Goal: Task Accomplishment & Management: Manage account settings

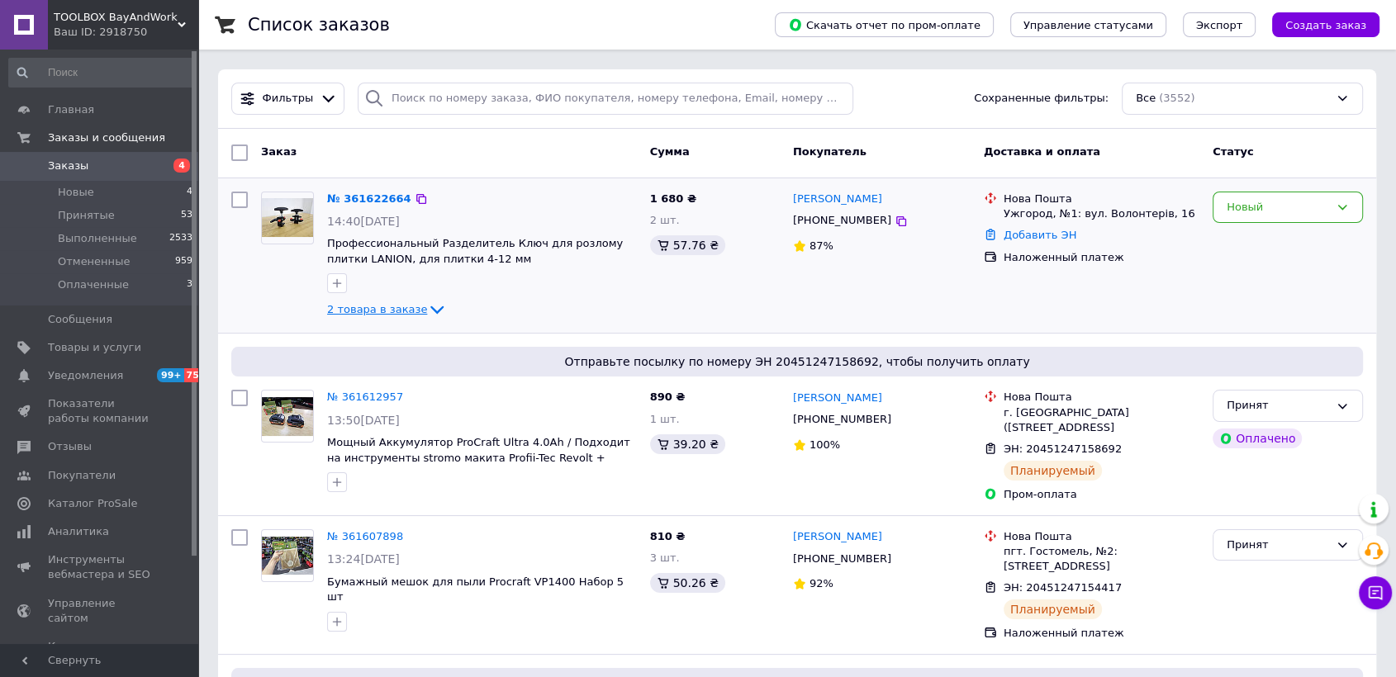
click at [427, 309] on icon at bounding box center [437, 310] width 20 height 20
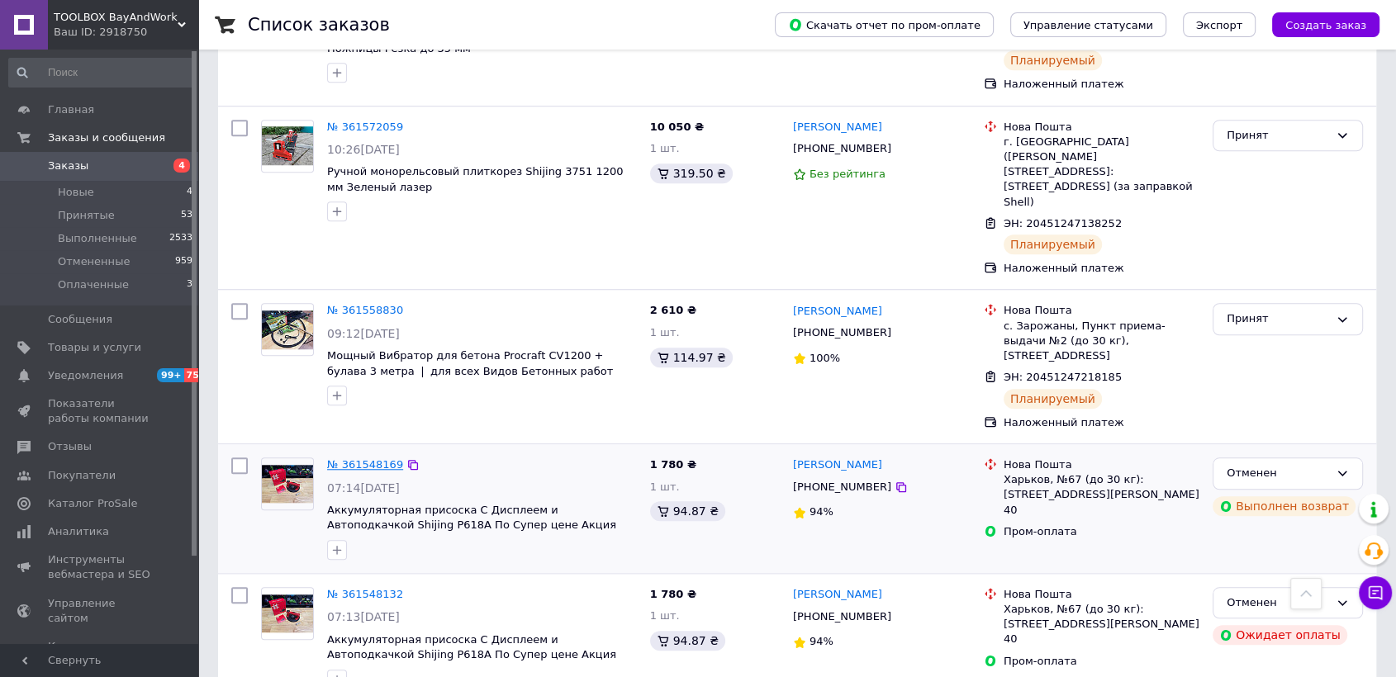
scroll to position [1376, 0]
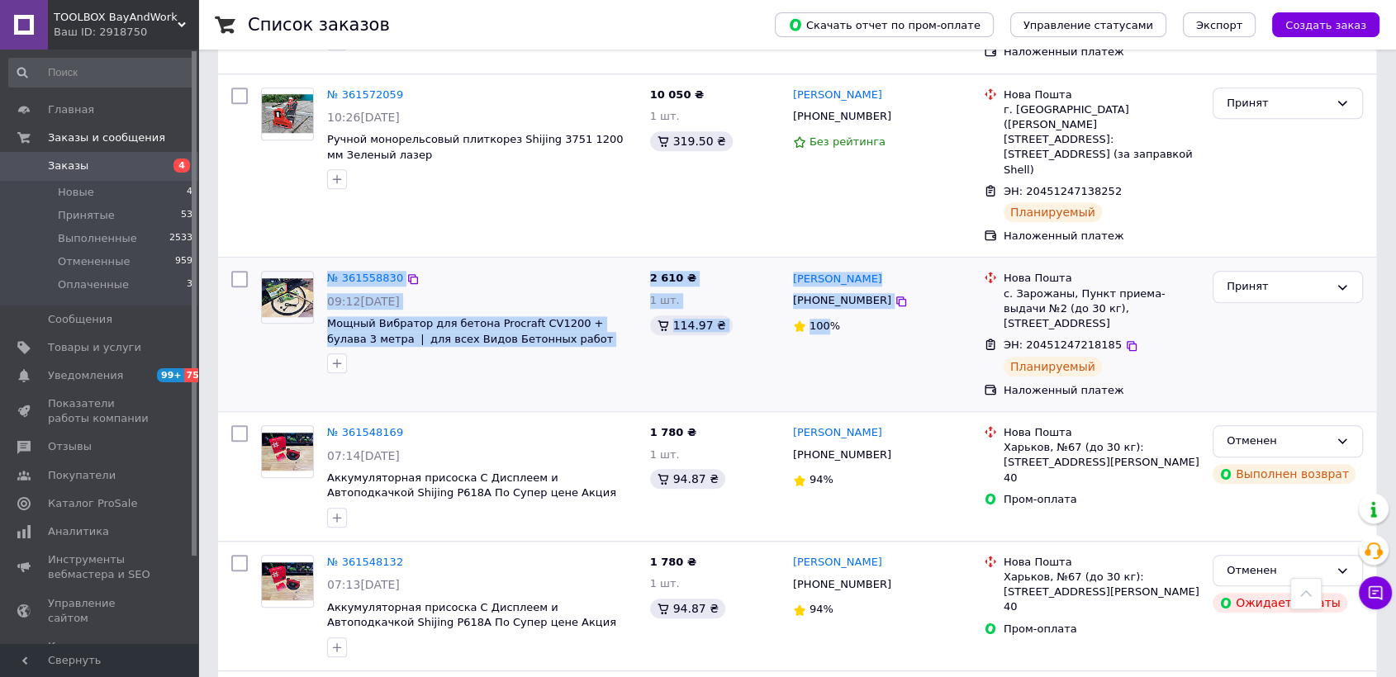
drag, startPoint x: 321, startPoint y: 220, endPoint x: 829, endPoint y: 285, distance: 512.0
click at [829, 285] on div "№ 361558830 09:12, 12.09.2025 Мощный Вибратор для бетона Procraft CV1200 + була…" at bounding box center [797, 334] width 1145 height 140
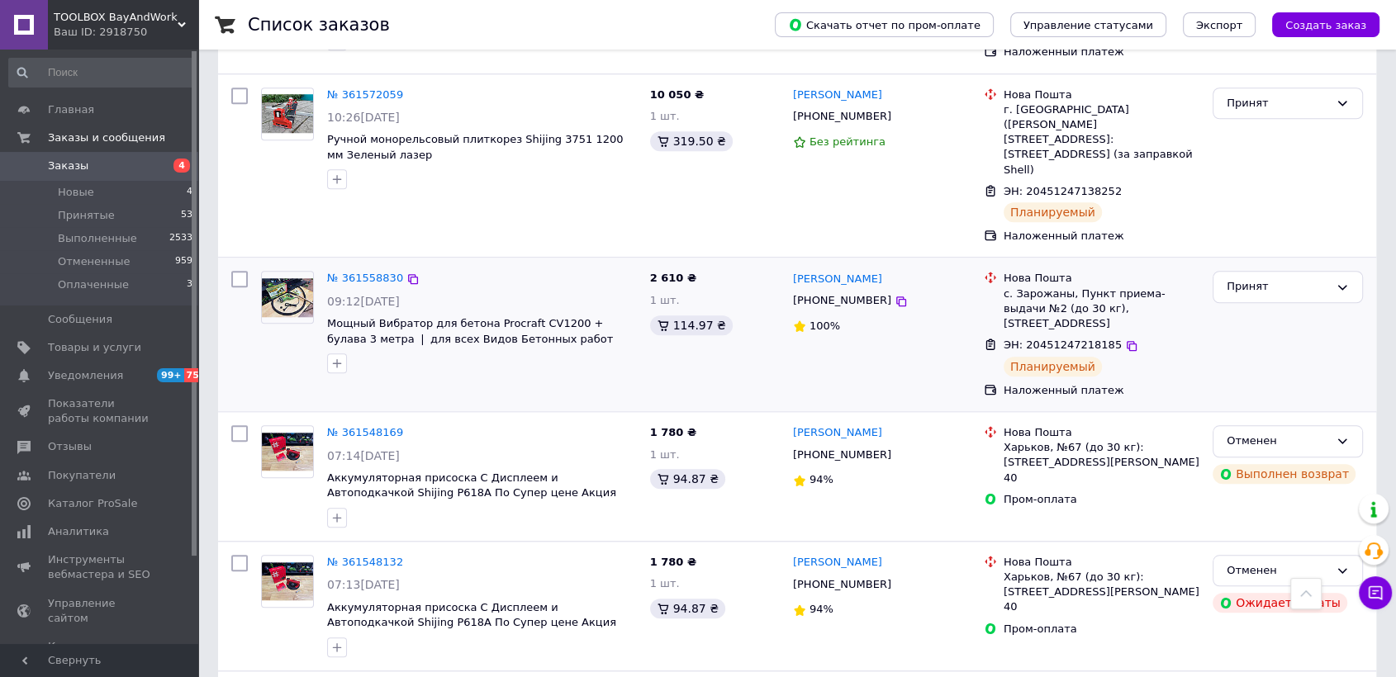
click at [840, 275] on div "Юлія Пилипяк +380978882445 100%" at bounding box center [881, 334] width 191 height 140
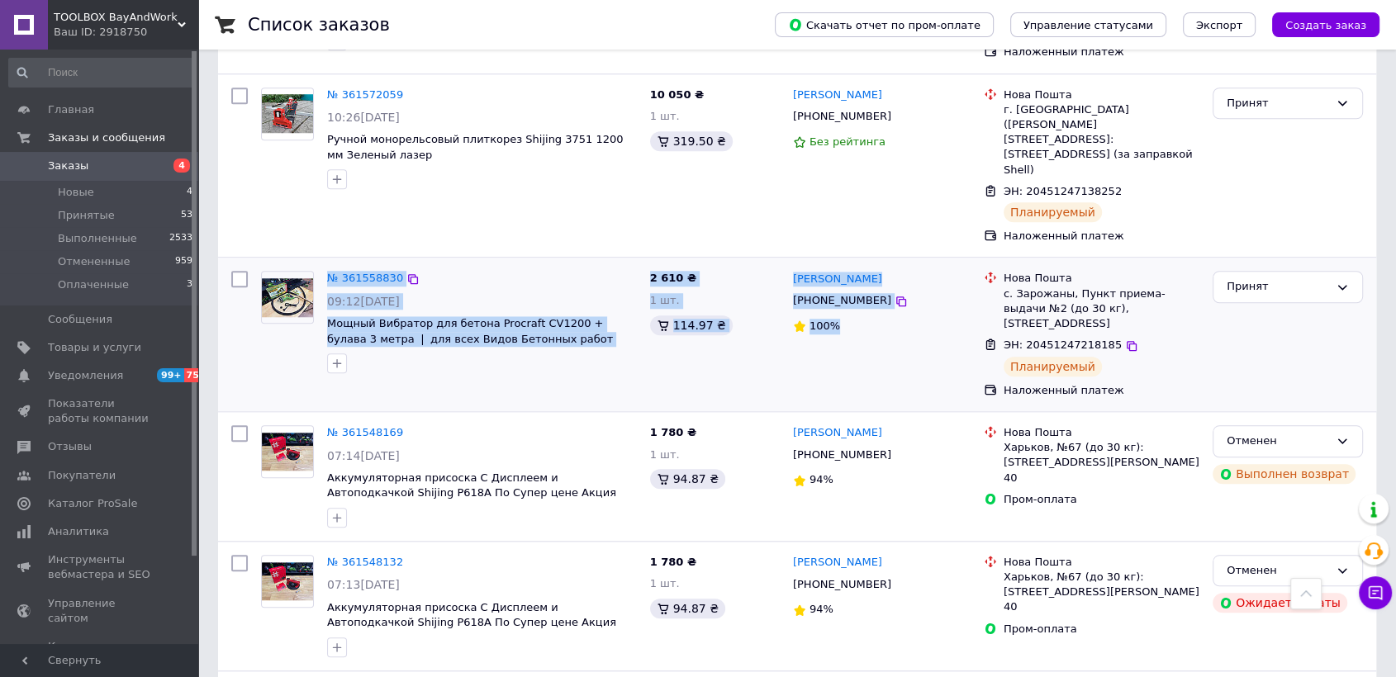
drag, startPoint x: 872, startPoint y: 281, endPoint x: 317, endPoint y: 217, distance: 558.6
click at [317, 264] on div "№ 361558830 09:12, 12.09.2025 Мощный Вибратор для бетона Procraft CV1200 + була…" at bounding box center [797, 334] width 1145 height 140
click at [384, 317] on span "Мощный Вибратор для бетона Procraft CV1200 + булава 3 метра ❘ для всех Видов Бе…" at bounding box center [470, 331] width 286 height 28
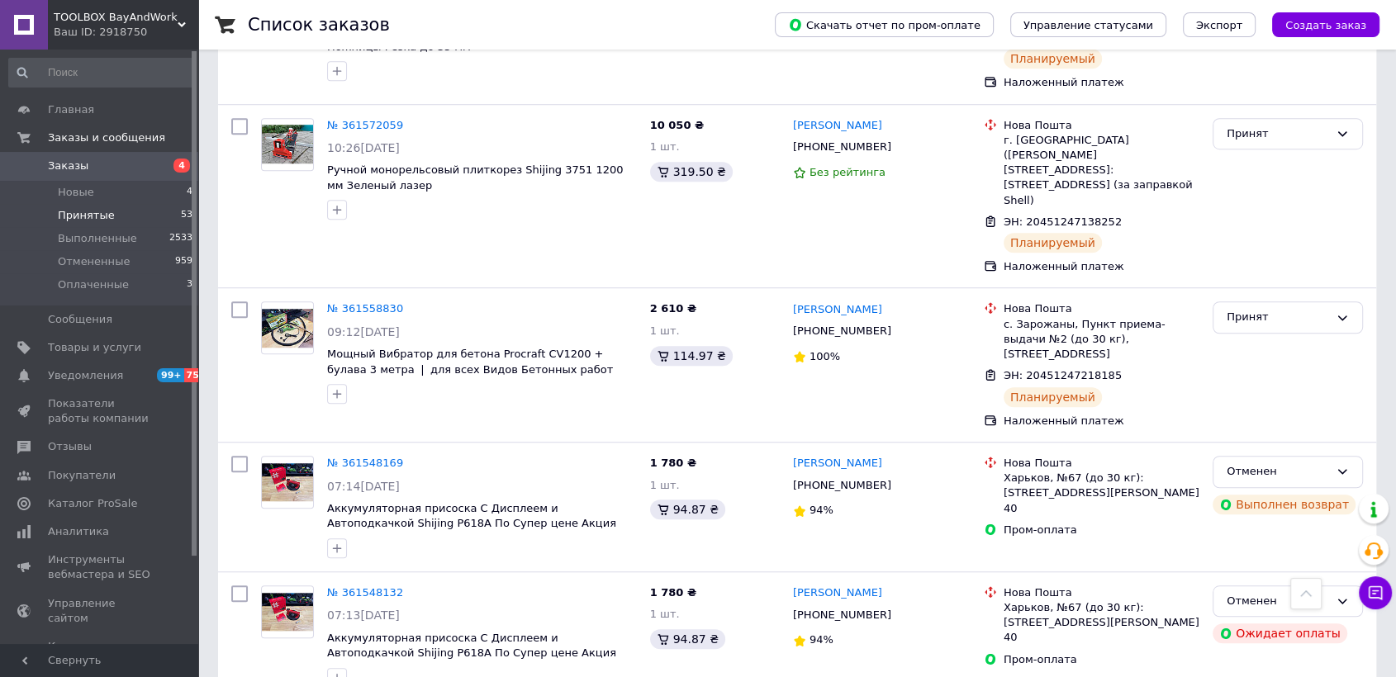
scroll to position [1101, 0]
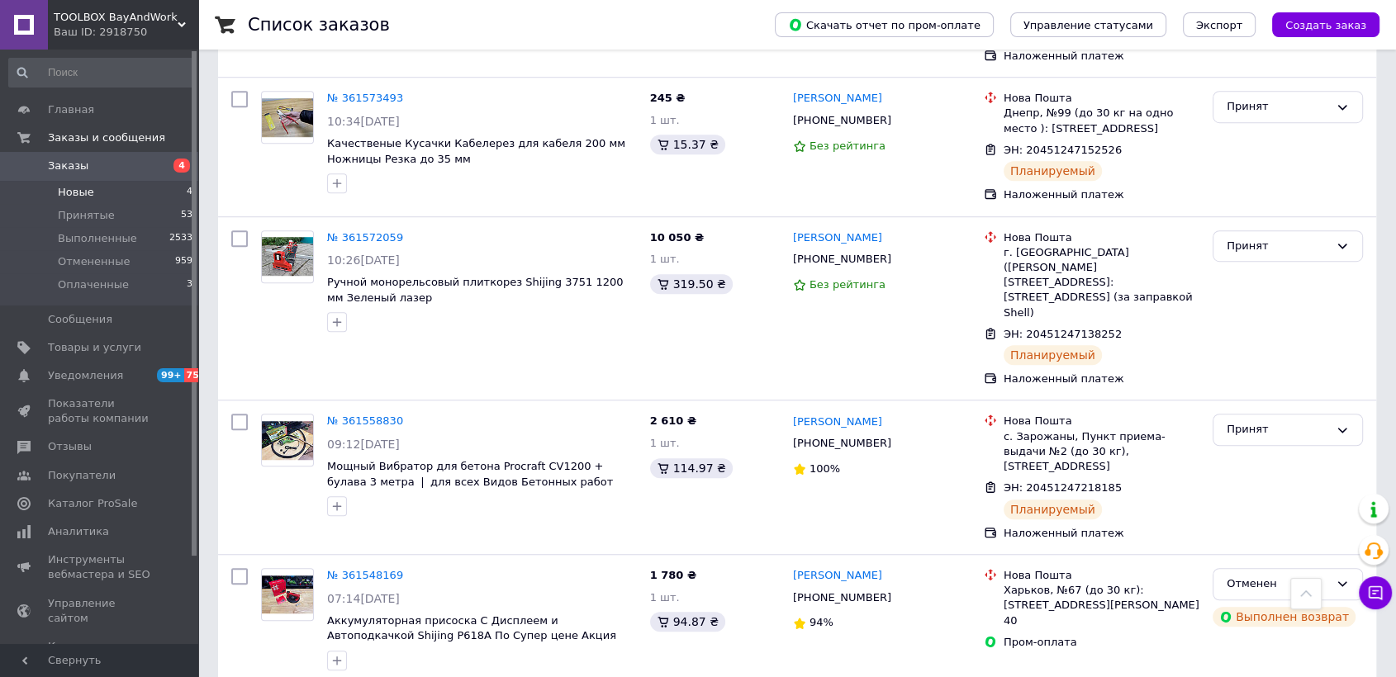
click at [79, 189] on span "Новые" at bounding box center [76, 192] width 36 height 15
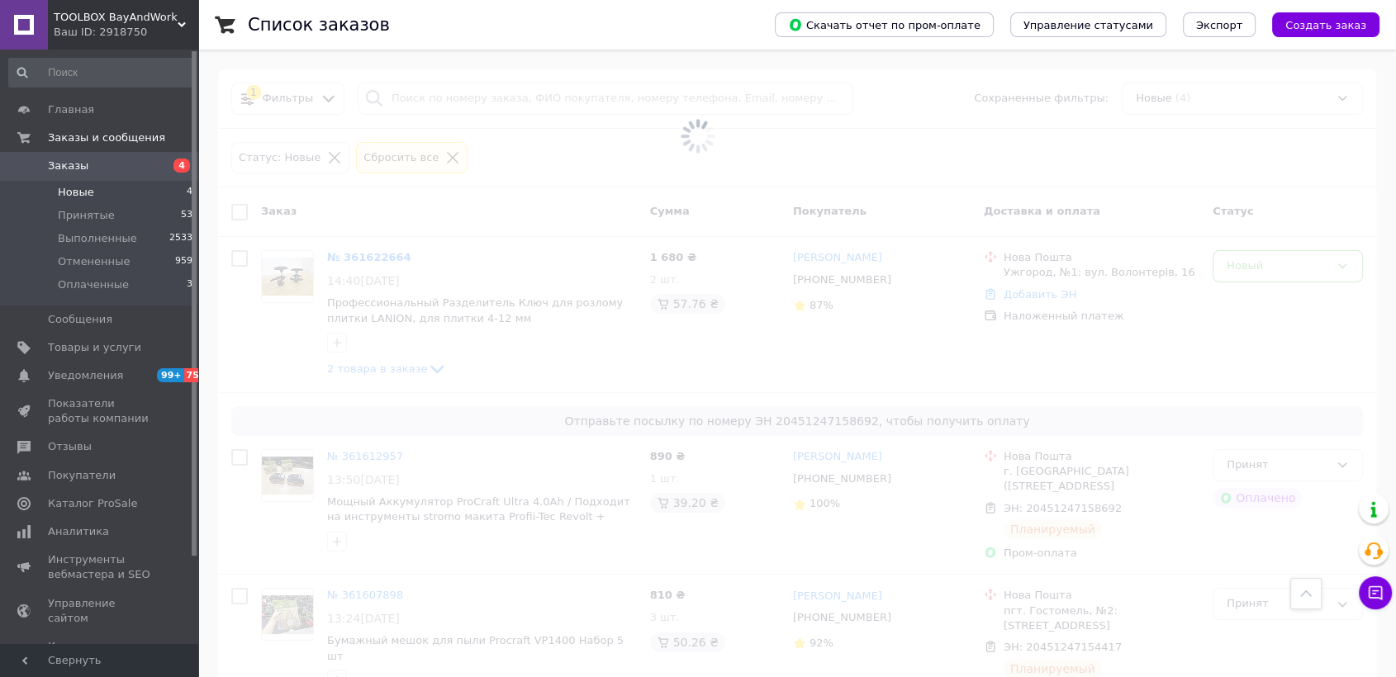
click at [144, 197] on li "Новые 4" at bounding box center [101, 192] width 202 height 23
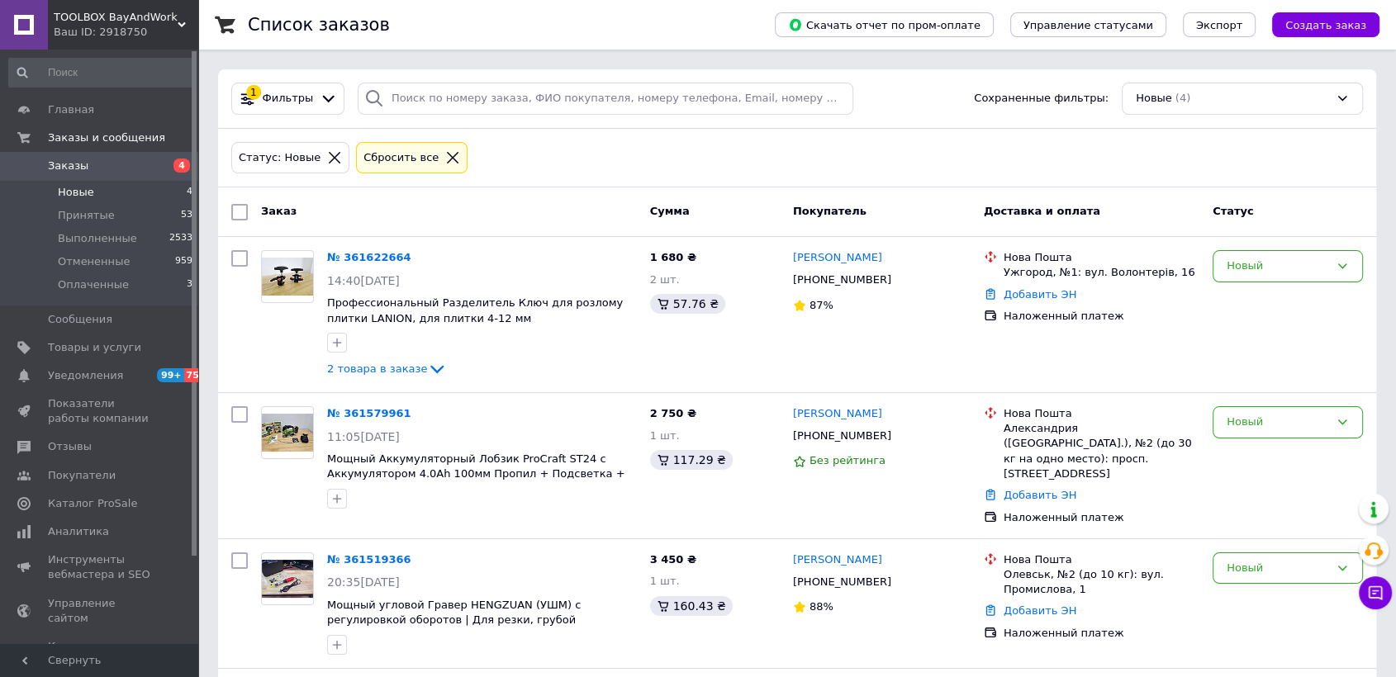
click at [143, 193] on li "Новые 4" at bounding box center [101, 192] width 202 height 23
click at [74, 194] on span "Новые" at bounding box center [76, 192] width 36 height 15
